Goal: Task Accomplishment & Management: Manage account settings

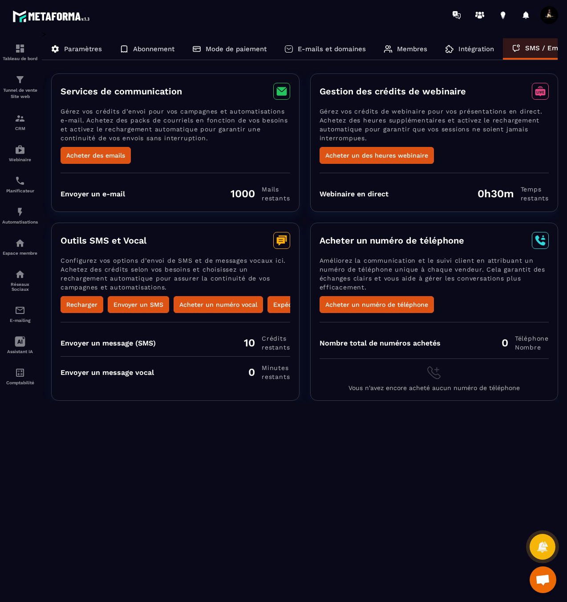
click at [496, 49] on div "Intégration" at bounding box center [469, 48] width 67 height 21
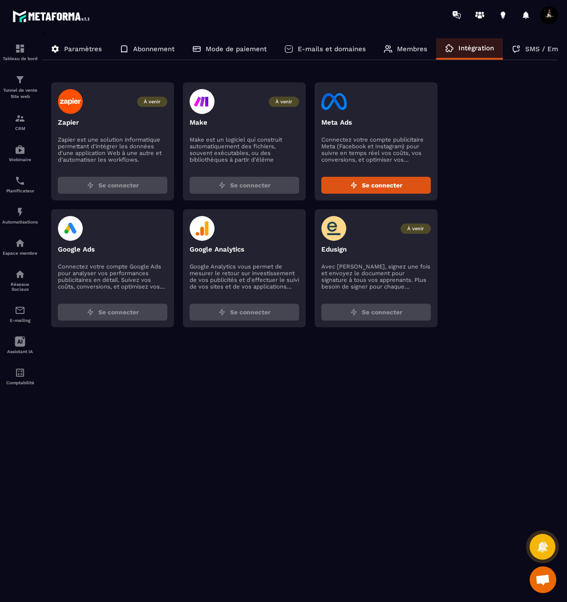
click at [392, 48] on div "Membres" at bounding box center [405, 48] width 61 height 21
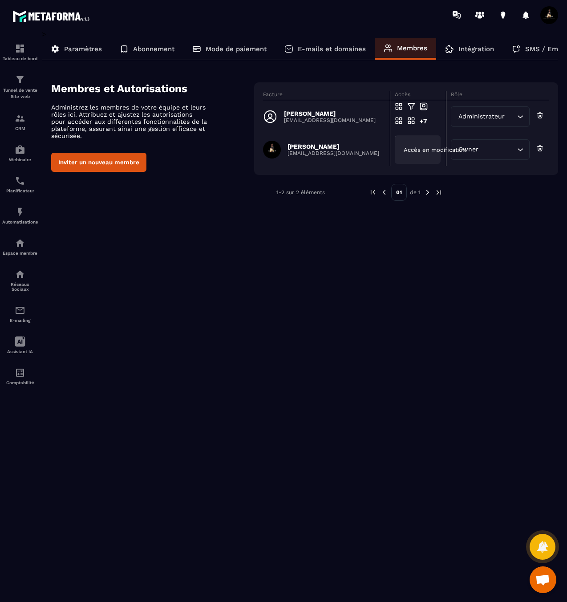
click at [401, 152] on div "Accès en modification" at bounding box center [418, 149] width 46 height 28
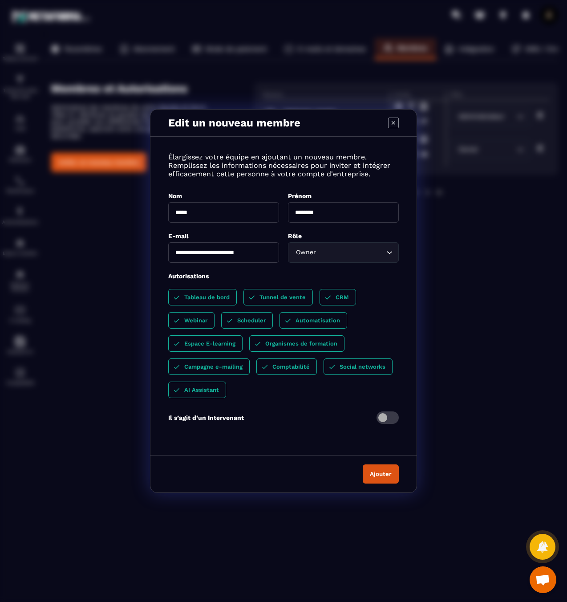
click at [260, 253] on input "**********" at bounding box center [223, 252] width 111 height 20
drag, startPoint x: 267, startPoint y: 253, endPoint x: 174, endPoint y: 252, distance: 92.2
click at [174, 252] on input "**********" at bounding box center [223, 252] width 111 height 20
type input "**********"
click at [386, 473] on button "Ajouter" at bounding box center [381, 473] width 36 height 19
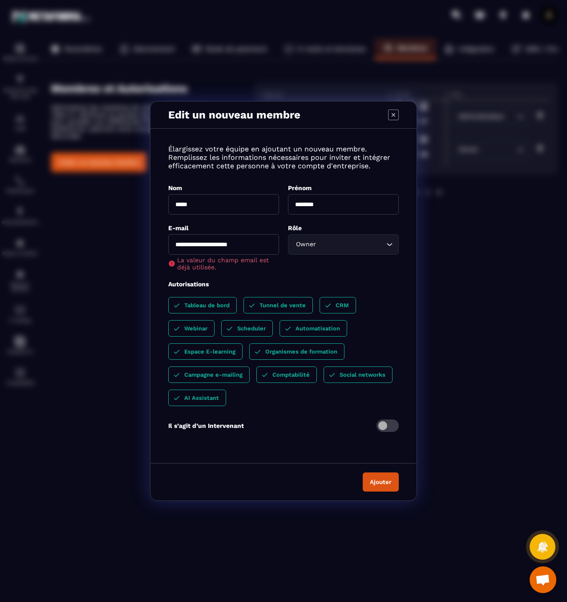
click at [395, 116] on icon "Modal window" at bounding box center [393, 115] width 11 height 11
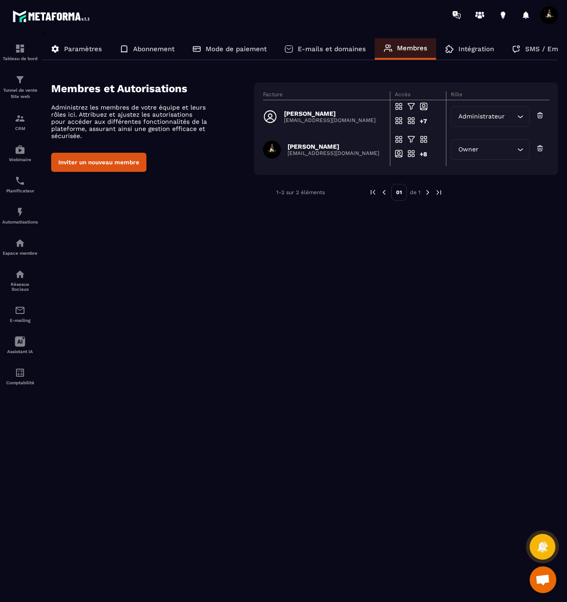
click at [542, 118] on icon at bounding box center [540, 115] width 8 height 9
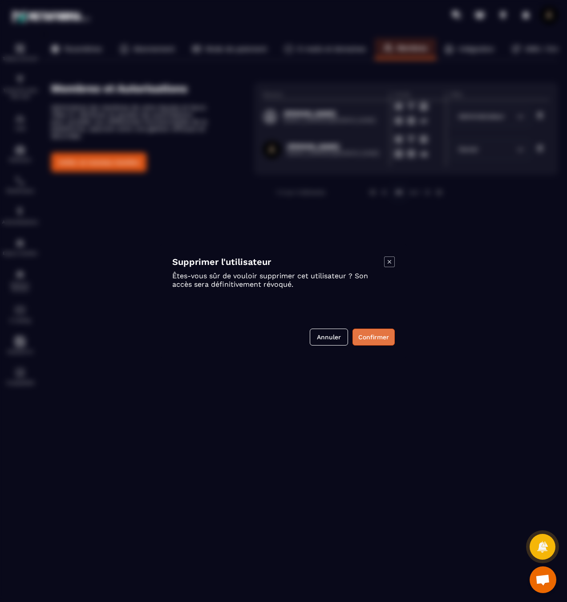
click at [375, 338] on button "Confirmer" at bounding box center [374, 337] width 42 height 17
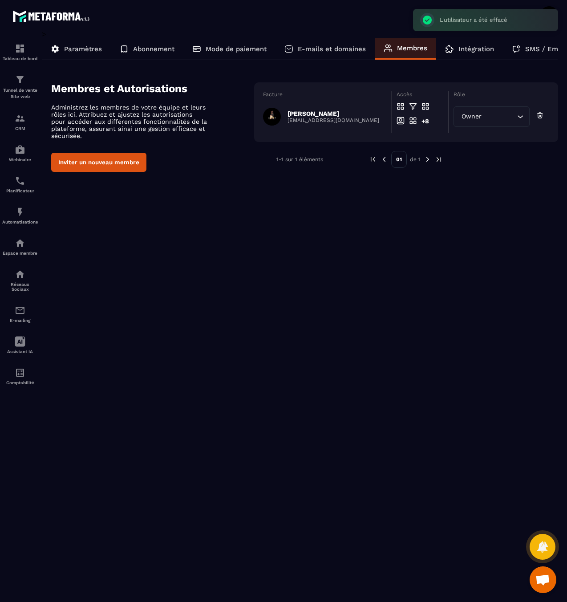
click at [313, 120] on p "[EMAIL_ADDRESS][DOMAIN_NAME]" at bounding box center [334, 120] width 92 height 6
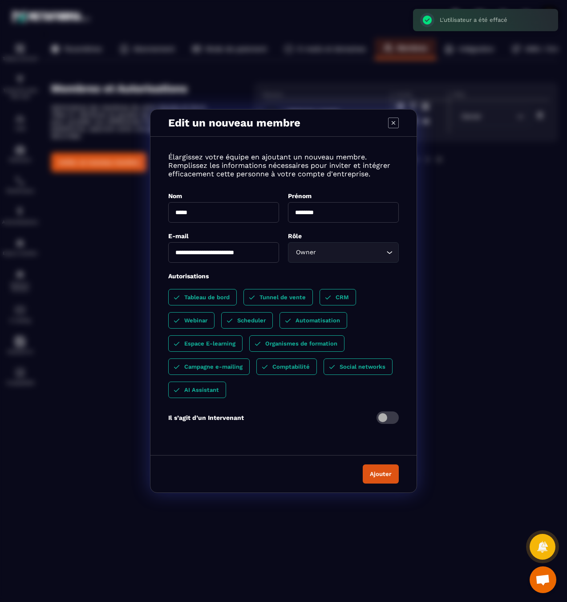
click at [211, 250] on input "**********" at bounding box center [223, 252] width 111 height 20
type input "**********"
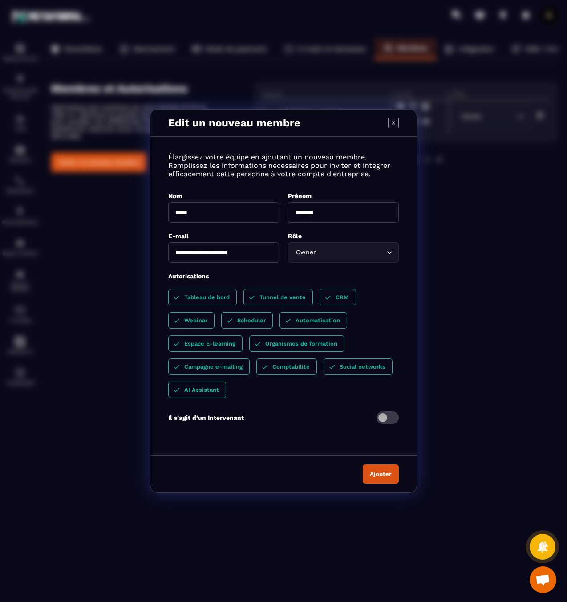
click at [389, 479] on button "Ajouter" at bounding box center [381, 473] width 36 height 19
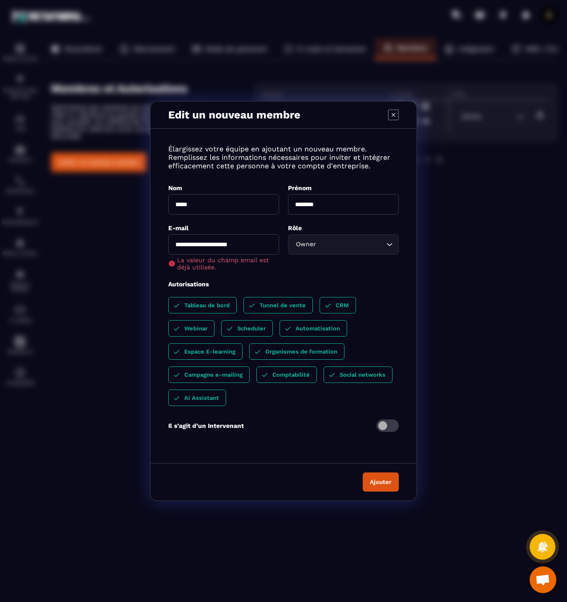
click at [396, 114] on icon "Modal window" at bounding box center [393, 115] width 11 height 11
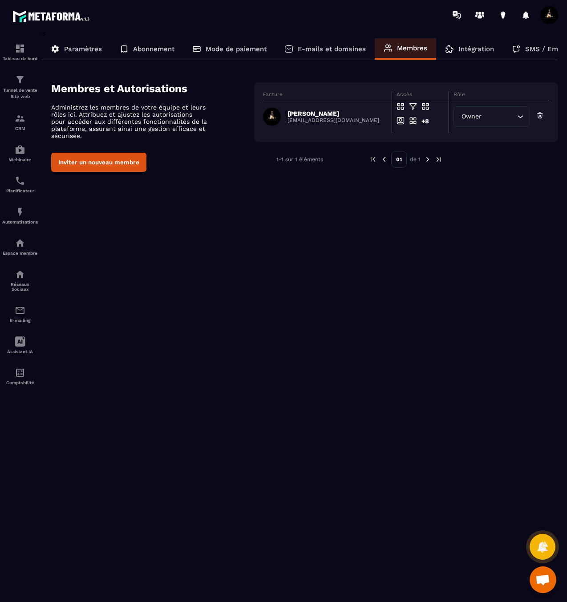
click at [484, 205] on div "> Paramètres Abonnement Mode de paiement E-mails et domaines Membres Intégratio…" at bounding box center [300, 310] width 516 height 560
click at [24, 322] on p "E-mailing" at bounding box center [20, 320] width 36 height 5
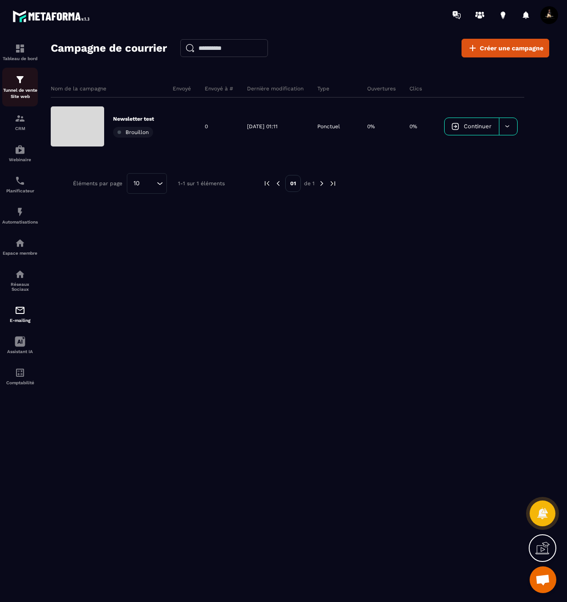
click at [24, 80] on img at bounding box center [20, 79] width 11 height 11
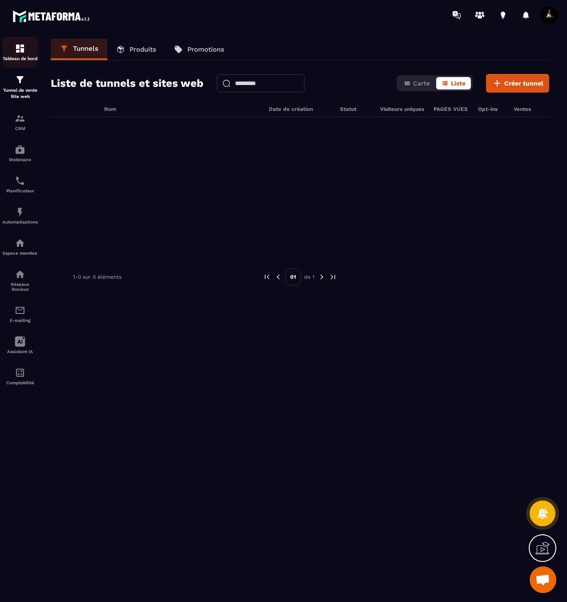
click at [14, 53] on div "Tableau de bord" at bounding box center [20, 52] width 36 height 18
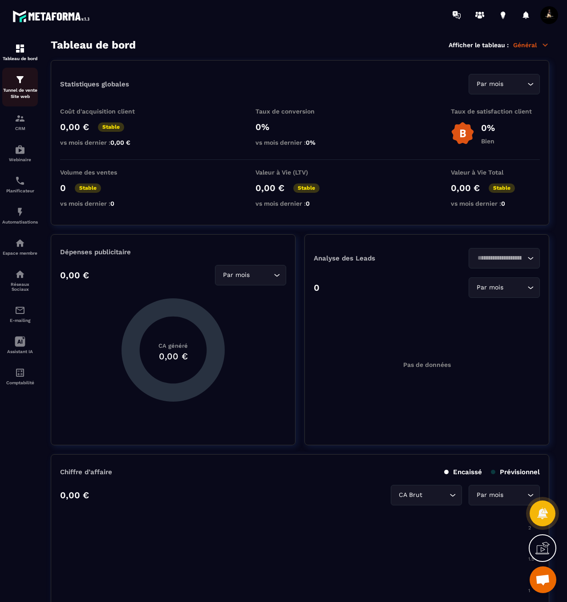
click at [32, 91] on p "Tunnel de vente Site web" at bounding box center [20, 93] width 36 height 12
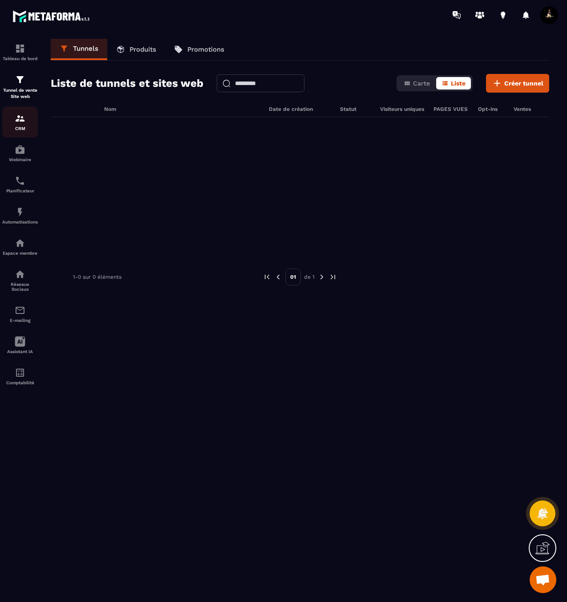
click at [23, 121] on img at bounding box center [20, 118] width 11 height 11
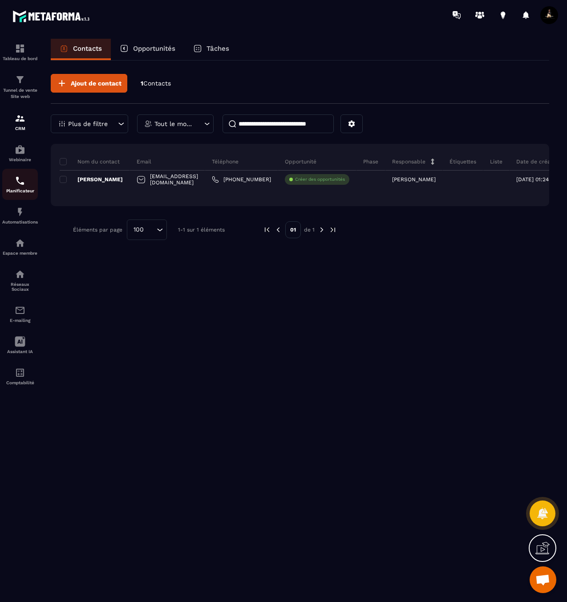
click at [23, 182] on img at bounding box center [20, 180] width 11 height 11
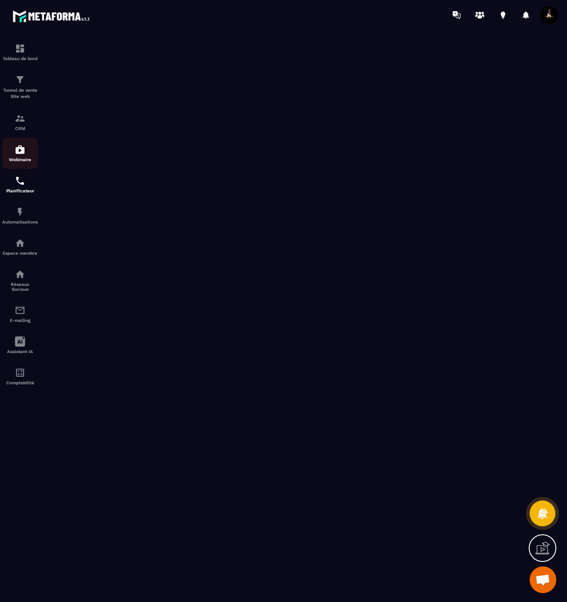
click at [28, 155] on div "Webinaire" at bounding box center [20, 153] width 36 height 18
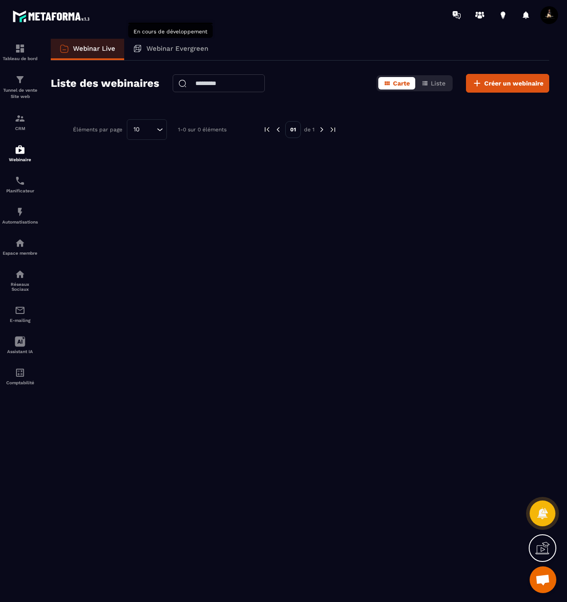
click at [149, 51] on p "Webinar Evergreen" at bounding box center [177, 49] width 62 height 8
click at [192, 55] on div "Webinar Evergreen" at bounding box center [170, 49] width 93 height 21
click at [162, 40] on div "Webinar Evergreen" at bounding box center [170, 49] width 93 height 21
click at [162, 52] on p "Webinar Evergreen" at bounding box center [177, 49] width 62 height 8
